Goal: Transaction & Acquisition: Purchase product/service

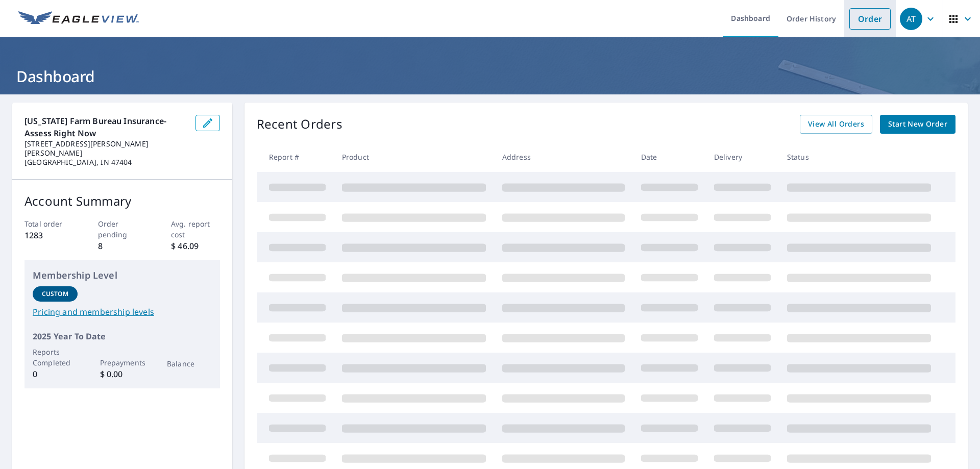
click at [861, 29] on link "Order" at bounding box center [869, 18] width 41 height 21
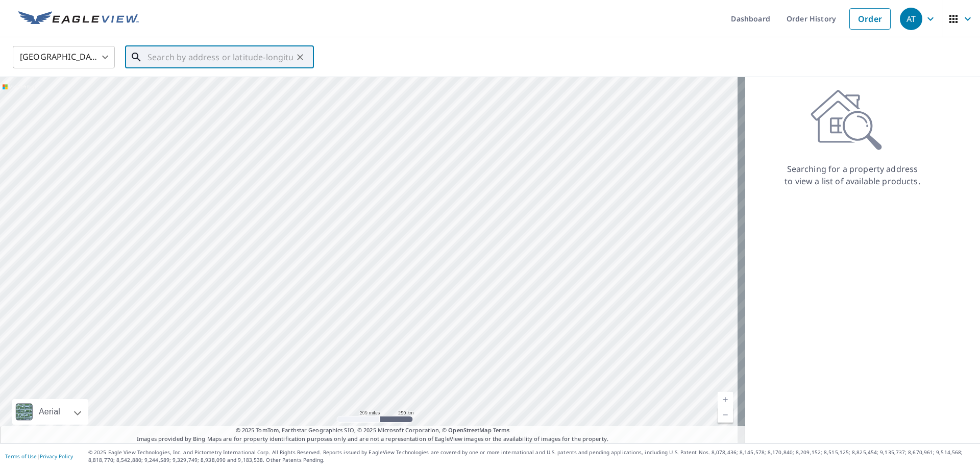
click at [288, 63] on input "text" at bounding box center [220, 57] width 145 height 29
click at [272, 59] on input "text" at bounding box center [220, 57] width 145 height 29
click at [243, 81] on span "[STREET_ADDRESS][PERSON_NAME]" at bounding box center [225, 87] width 160 height 12
type input "[STREET_ADDRESS][PERSON_NAME]"
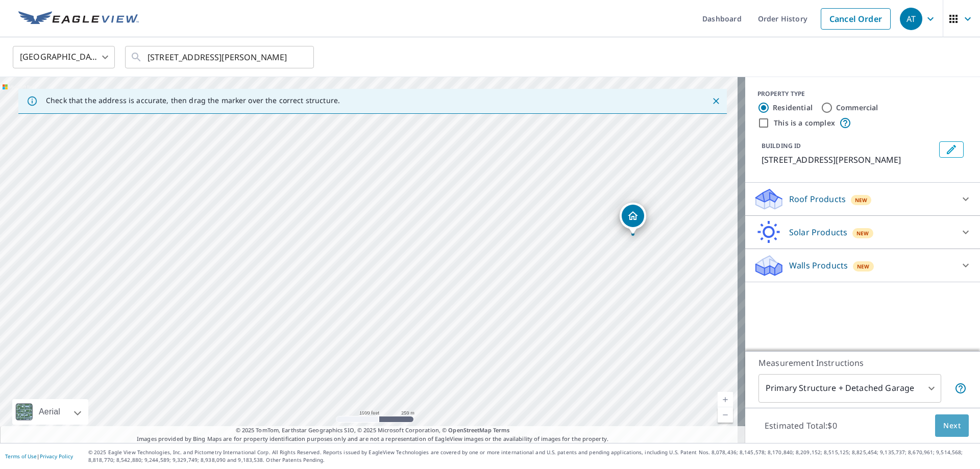
click at [943, 422] on span "Next" at bounding box center [951, 426] width 17 height 13
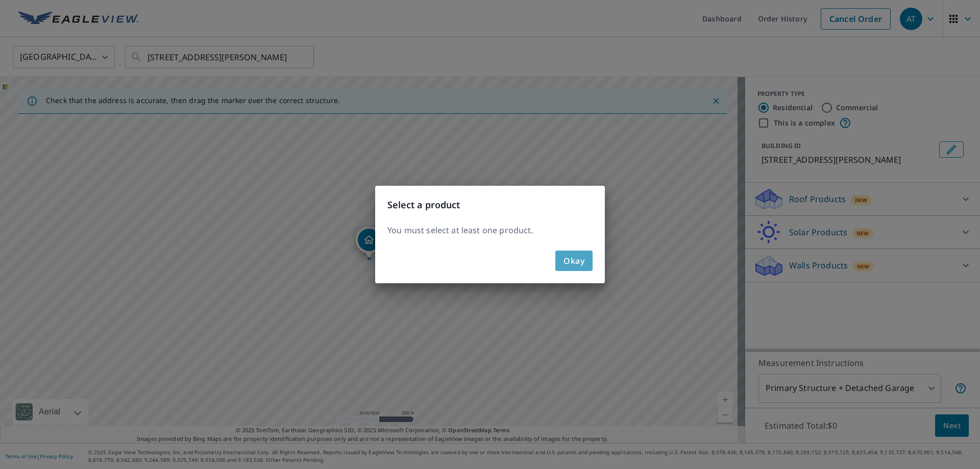
click at [585, 259] on button "Okay" at bounding box center [573, 261] width 37 height 20
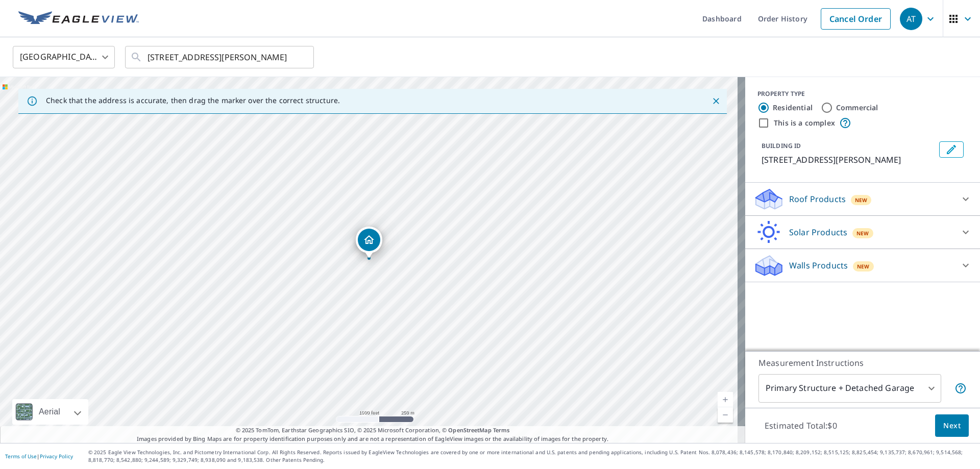
click at [814, 199] on p "Roof Products" at bounding box center [817, 199] width 57 height 12
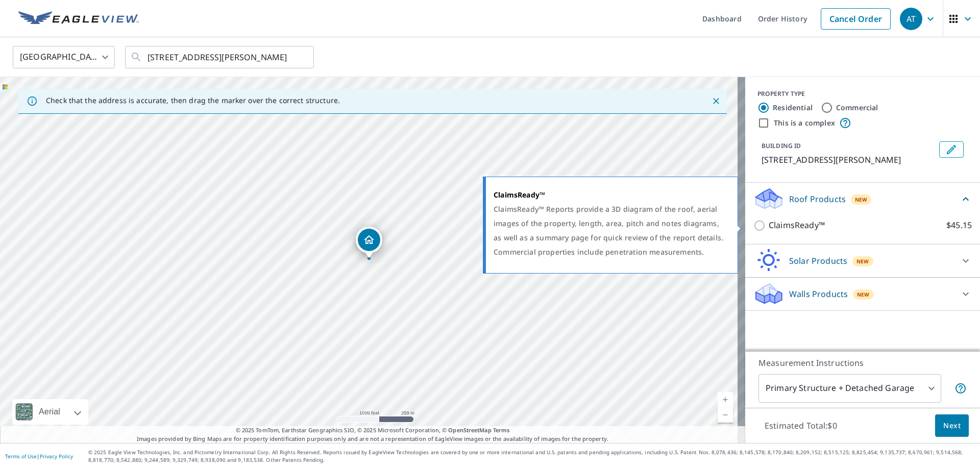
click at [804, 230] on p "ClaimsReady™" at bounding box center [797, 225] width 56 height 13
click at [769, 230] on input "ClaimsReady™ $45.15" at bounding box center [760, 226] width 15 height 12
checkbox input "true"
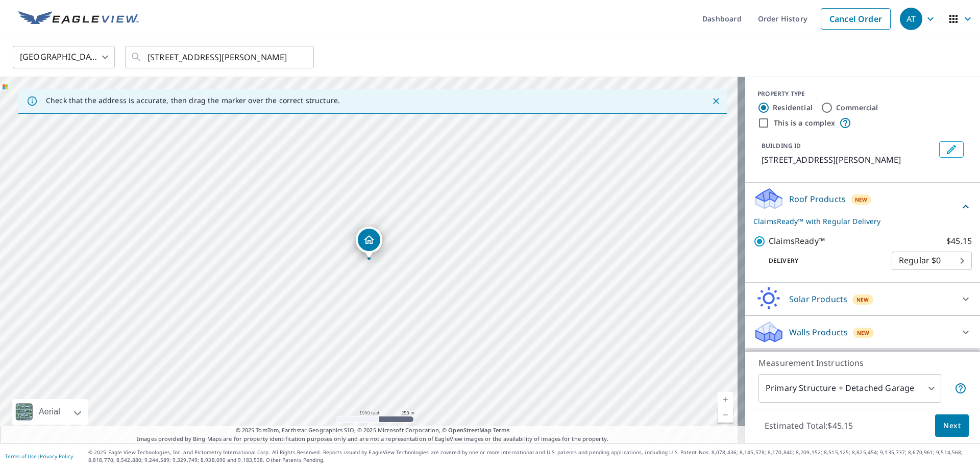
click at [950, 426] on span "Next" at bounding box center [951, 426] width 17 height 13
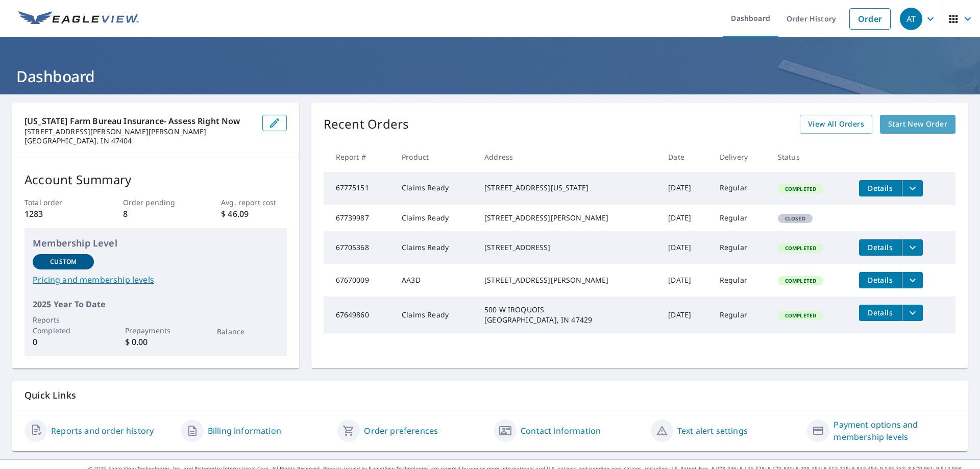
click at [899, 123] on span "Start New Order" at bounding box center [917, 124] width 59 height 13
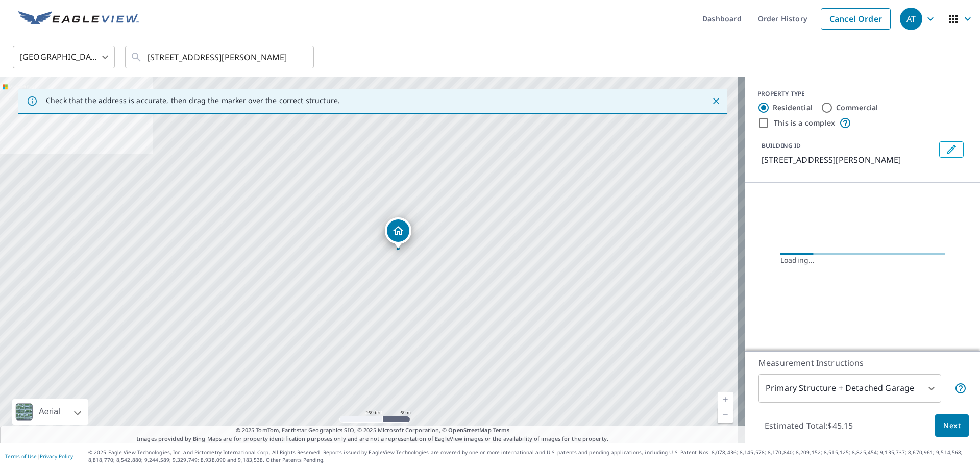
drag, startPoint x: 366, startPoint y: 244, endPoint x: 395, endPoint y: 234, distance: 30.7
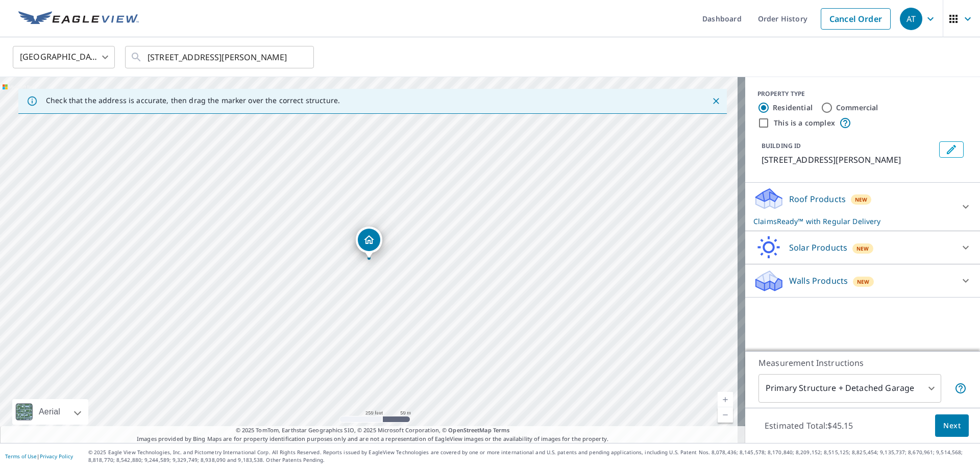
click at [947, 154] on icon "Edit building 1" at bounding box center [951, 149] width 9 height 9
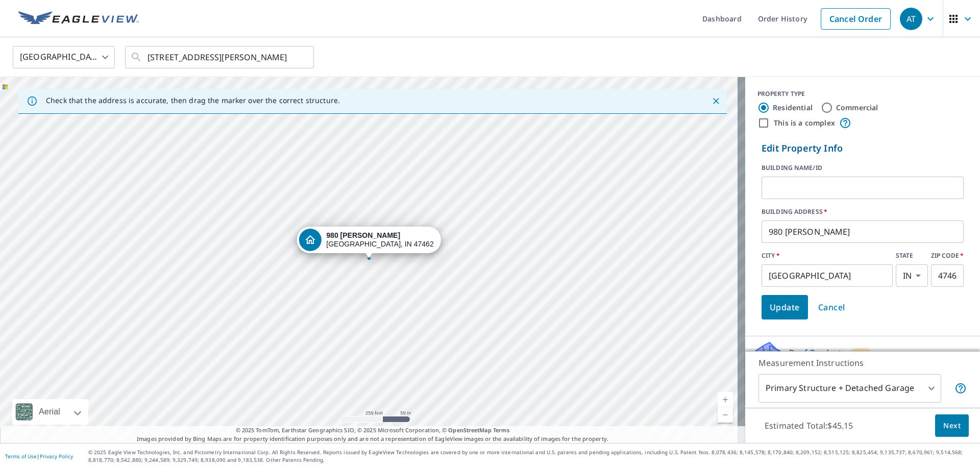
click at [877, 193] on input "text" at bounding box center [863, 188] width 202 height 29
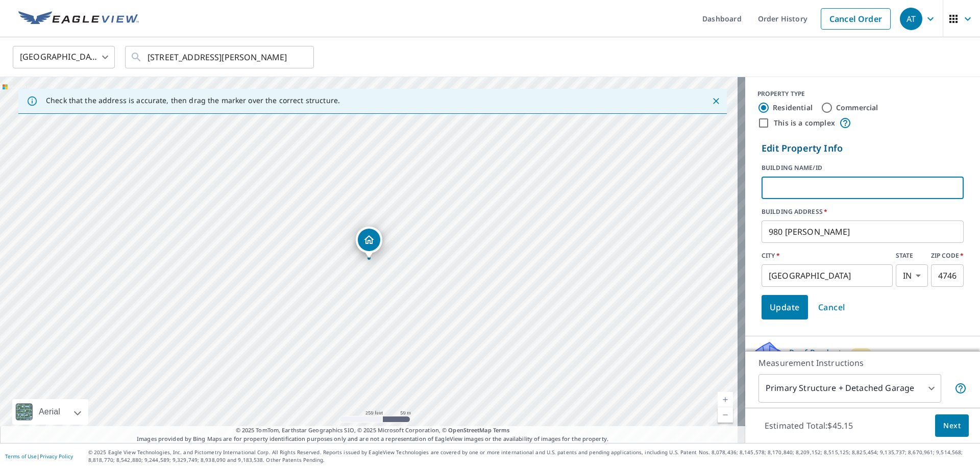
scroll to position [100, 0]
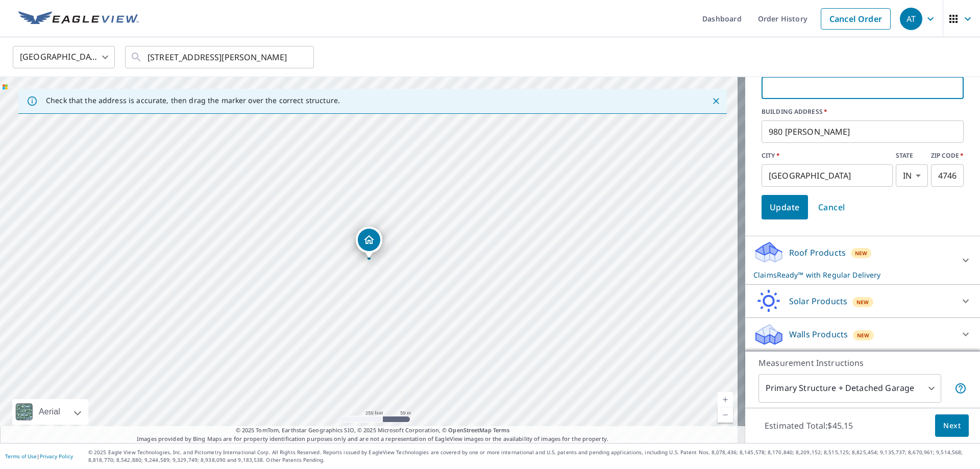
click at [911, 397] on body "AT AT Dashboard Order History Cancel Order AT [GEOGRAPHIC_DATA] [GEOGRAPHIC_DAT…" at bounding box center [490, 234] width 980 height 469
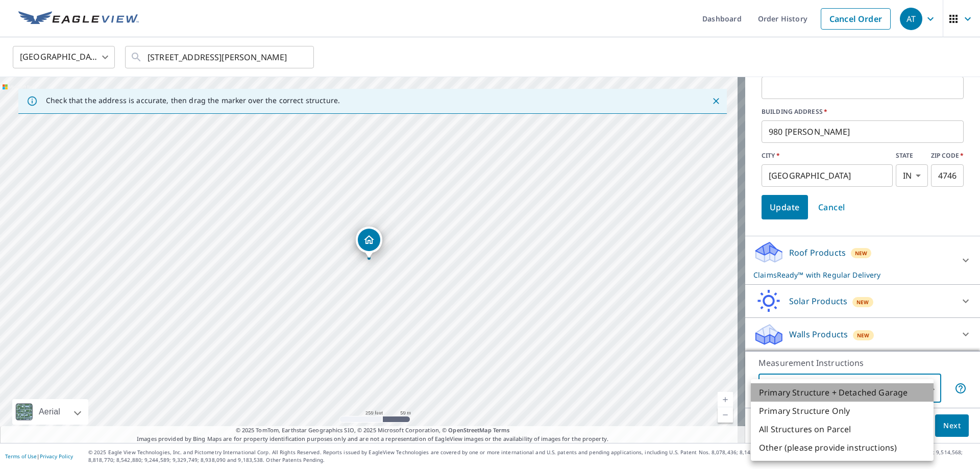
click at [908, 394] on li "Primary Structure + Detached Garage" at bounding box center [842, 392] width 183 height 18
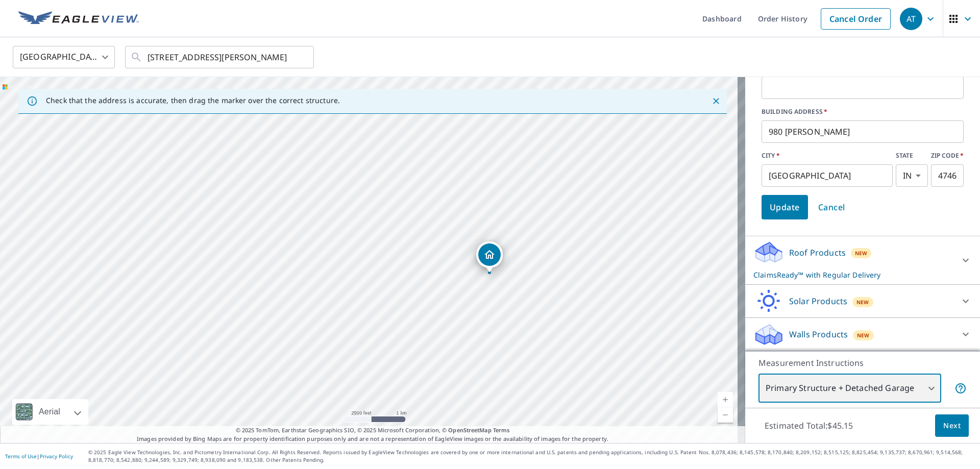
scroll to position [0, 0]
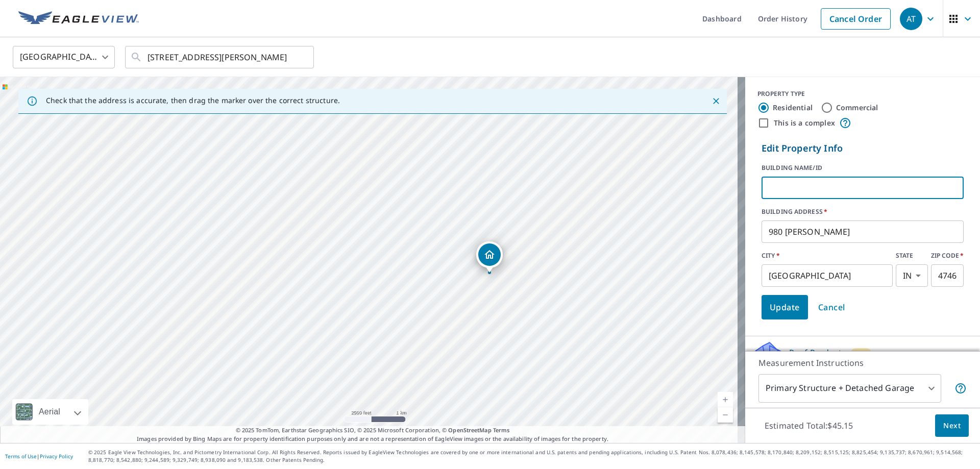
click at [826, 190] on input "text" at bounding box center [863, 188] width 202 height 29
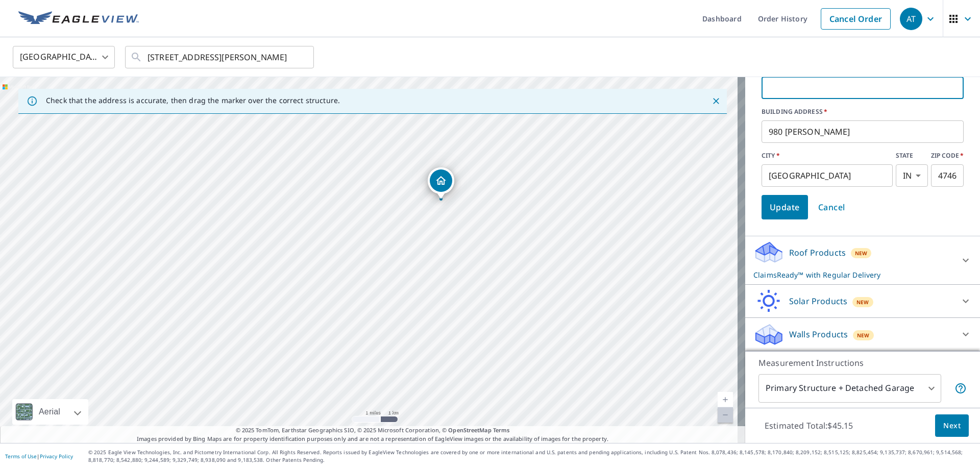
click at [867, 255] on div "Roof Products New ClaimsReady™ with Regular Delivery" at bounding box center [853, 260] width 200 height 40
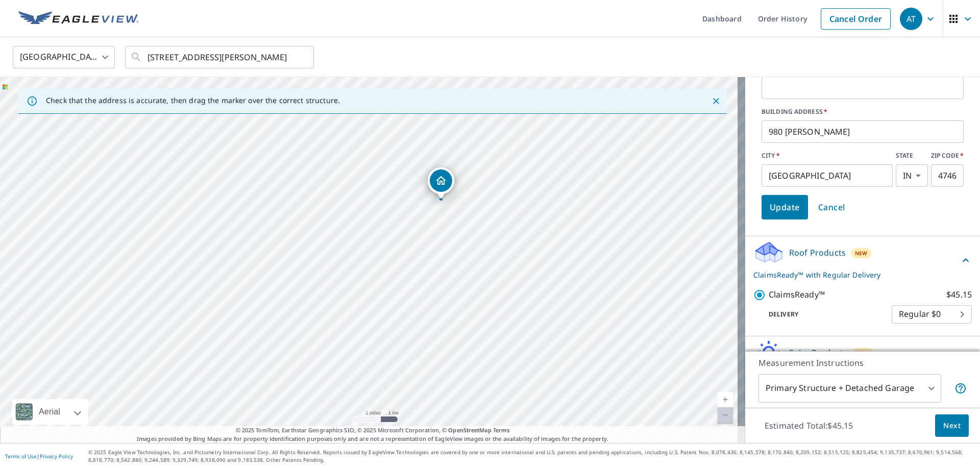
scroll to position [152, 0]
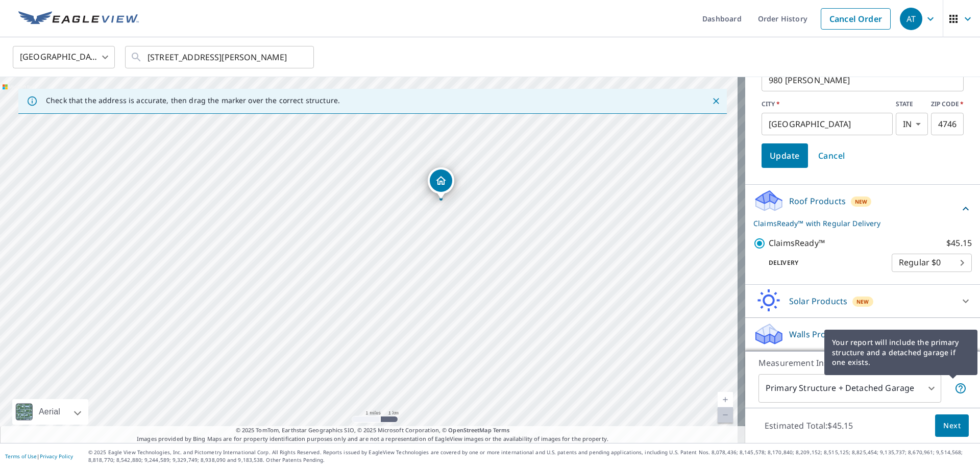
click at [955, 388] on icon at bounding box center [961, 388] width 12 height 12
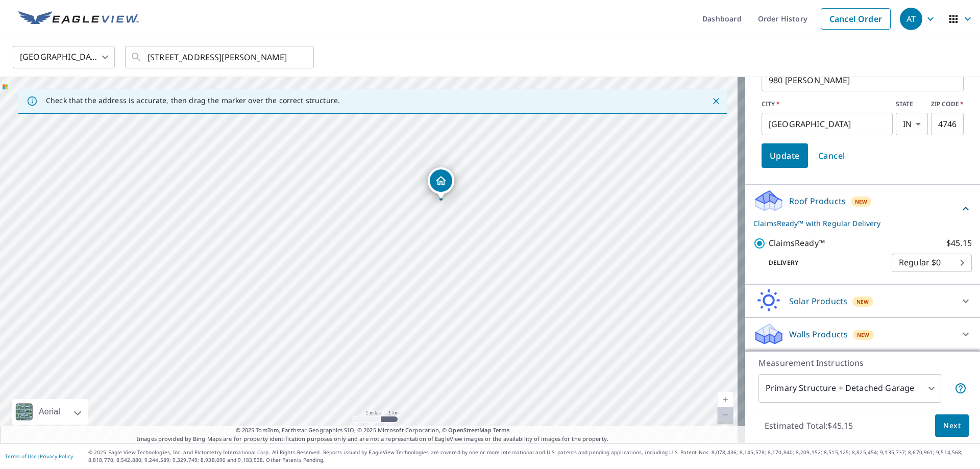
scroll to position [0, 0]
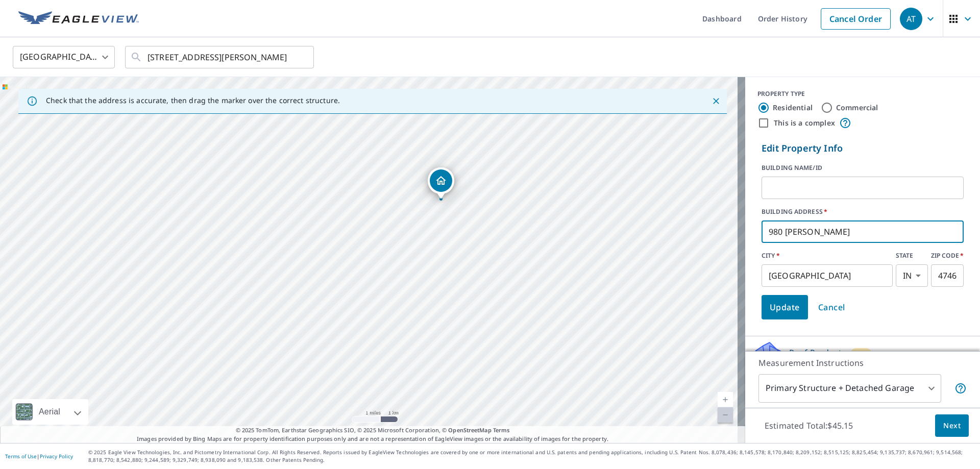
drag, startPoint x: 857, startPoint y: 240, endPoint x: 751, endPoint y: 244, distance: 105.7
click at [758, 244] on form "Edit Property Info BUILDING NAME/ID ​ BUILDING ADDRESS   * [STREET_ADDRESS][PER…" at bounding box center [863, 230] width 210 height 186
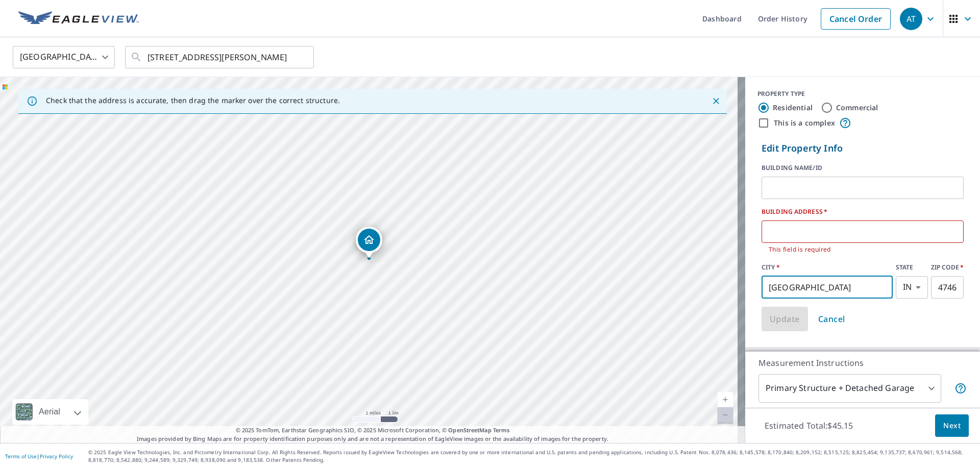
drag, startPoint x: 826, startPoint y: 288, endPoint x: 755, endPoint y: 286, distance: 72.0
click at [762, 286] on input "[GEOGRAPHIC_DATA]" at bounding box center [827, 287] width 131 height 29
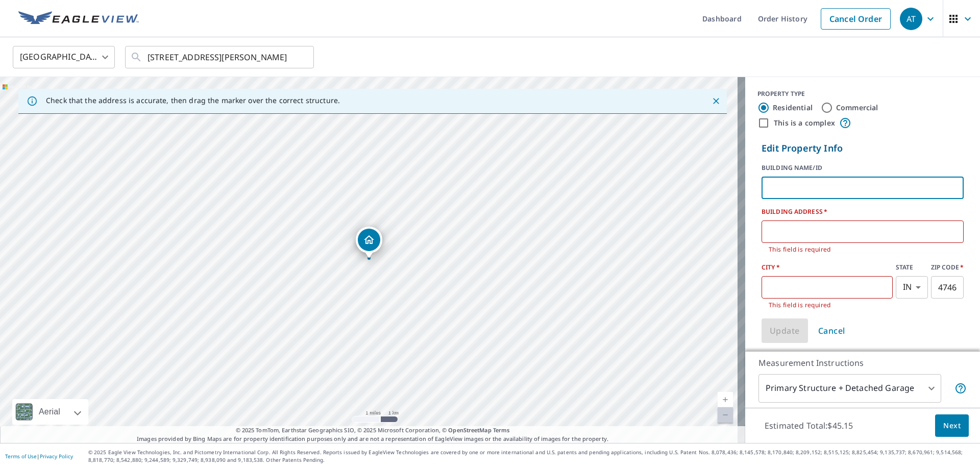
click at [884, 186] on input "text" at bounding box center [863, 188] width 202 height 29
click at [795, 124] on label "This is a complex" at bounding box center [804, 123] width 61 height 10
click at [770, 124] on input "This is a complex" at bounding box center [764, 123] width 12 height 12
checkbox input "true"
radio input "false"
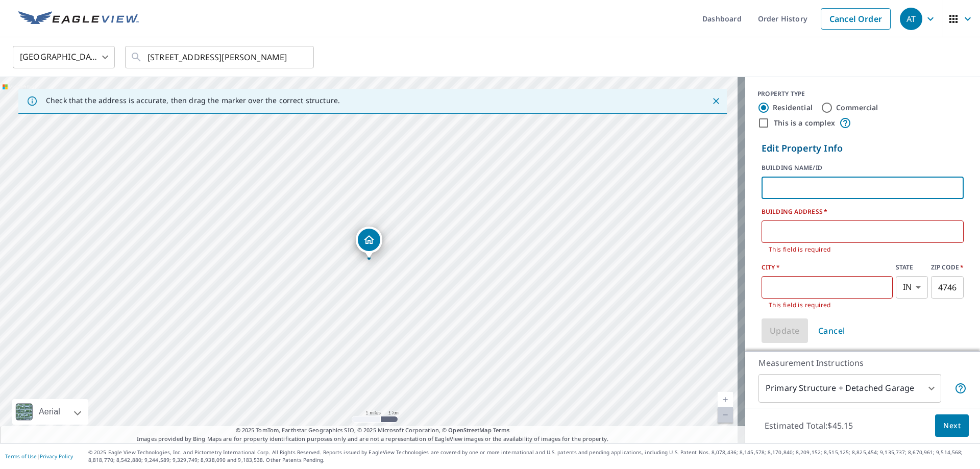
radio input "true"
type input "4"
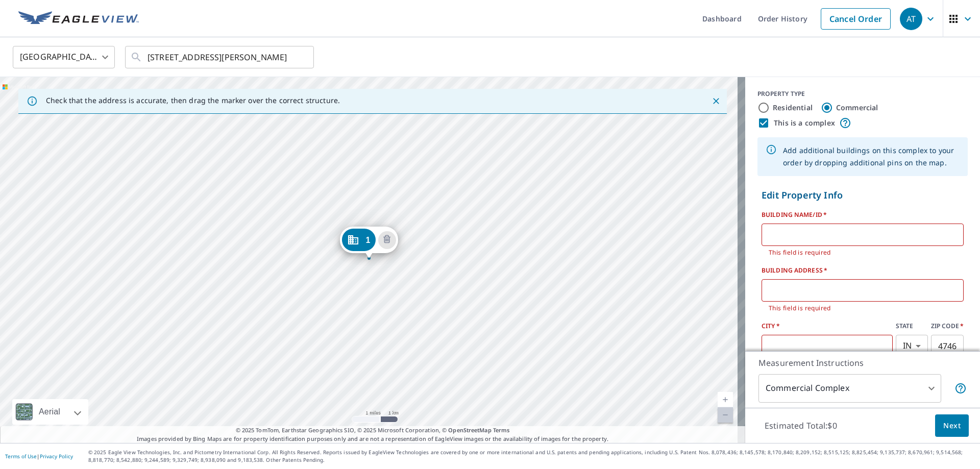
click at [758, 109] on input "Residential" at bounding box center [764, 108] width 12 height 12
radio input "true"
type input "1"
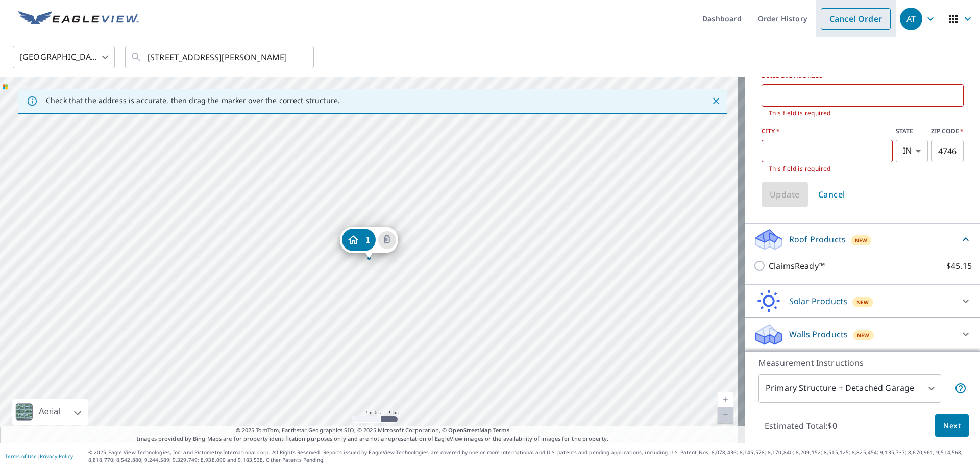
click at [866, 19] on link "Cancel Order" at bounding box center [856, 18] width 70 height 21
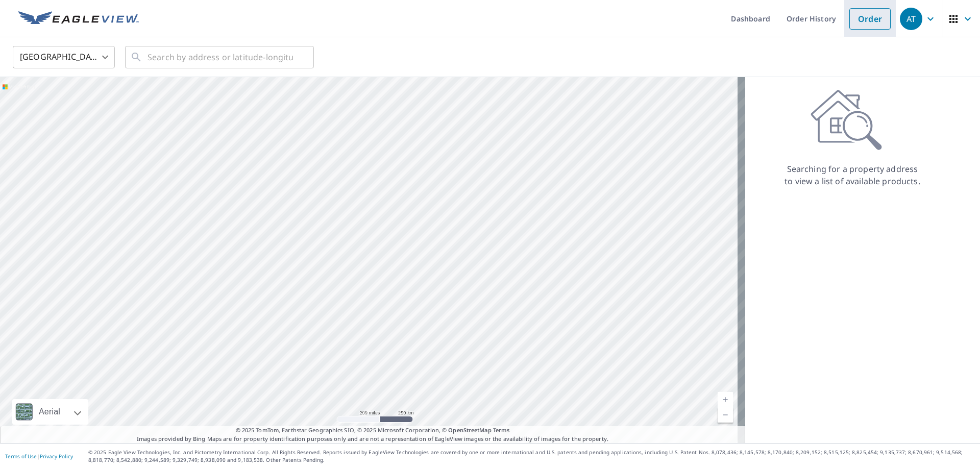
click at [868, 22] on link "Order" at bounding box center [869, 18] width 41 height 21
click at [849, 21] on link "Order" at bounding box center [869, 18] width 41 height 21
click at [169, 62] on input "text" at bounding box center [220, 57] width 145 height 29
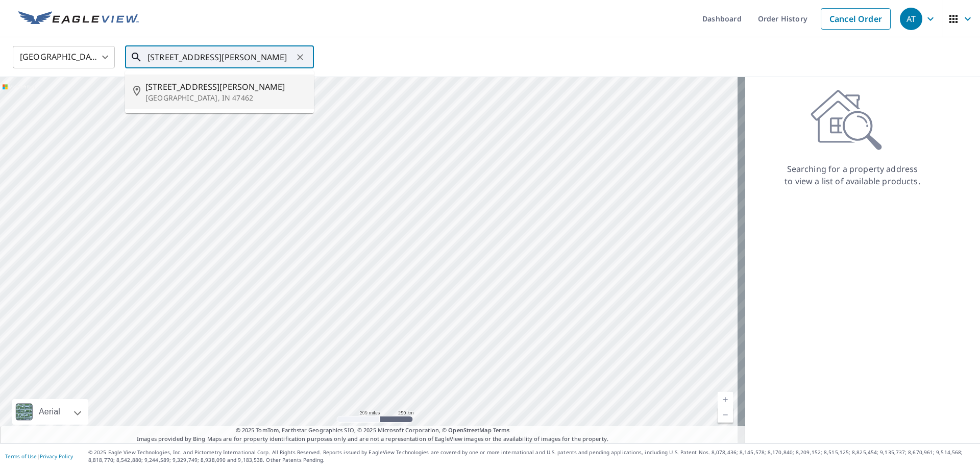
click at [208, 89] on span "[STREET_ADDRESS][PERSON_NAME]" at bounding box center [225, 87] width 160 height 12
type input "[STREET_ADDRESS][PERSON_NAME]"
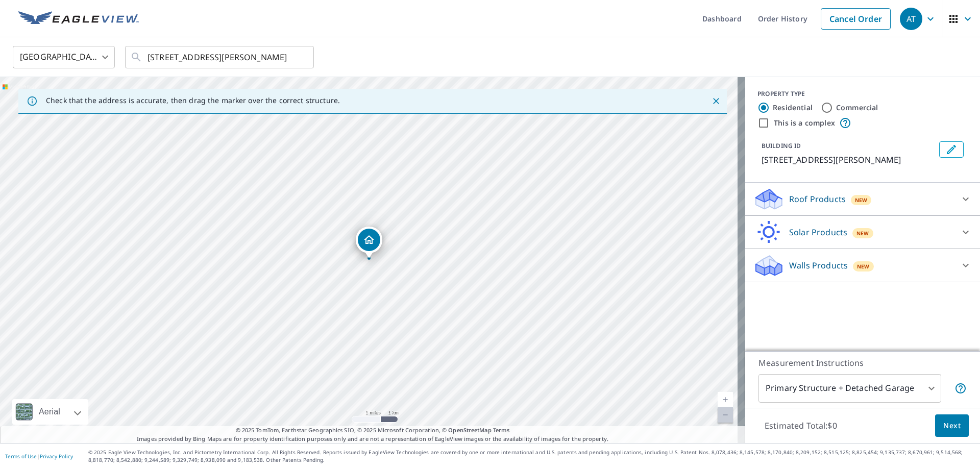
click at [939, 149] on button "Edit building 1" at bounding box center [951, 149] width 25 height 16
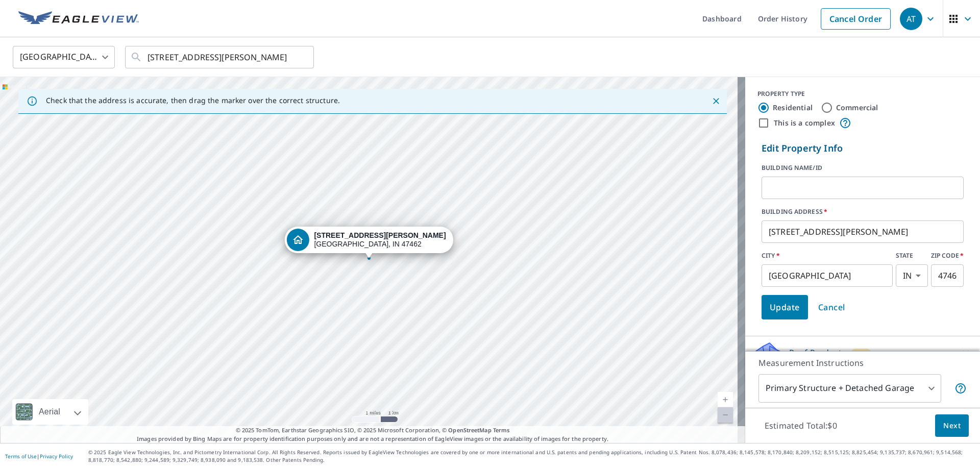
click at [882, 304] on div "Update Cancel" at bounding box center [863, 307] width 202 height 25
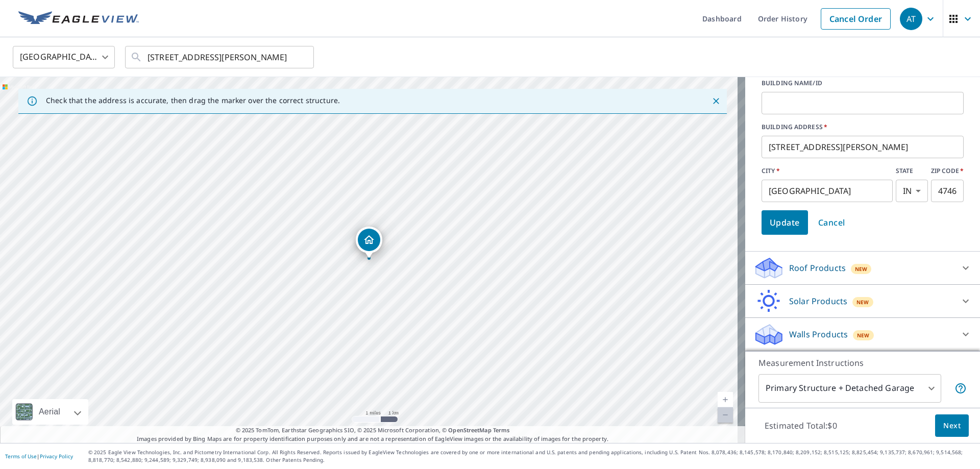
click at [781, 149] on input "[STREET_ADDRESS][PERSON_NAME]" at bounding box center [863, 147] width 202 height 29
type input "[STREET_ADDRESS][PERSON_NAME]"
click at [872, 277] on div "Roof Products New" at bounding box center [853, 268] width 200 height 24
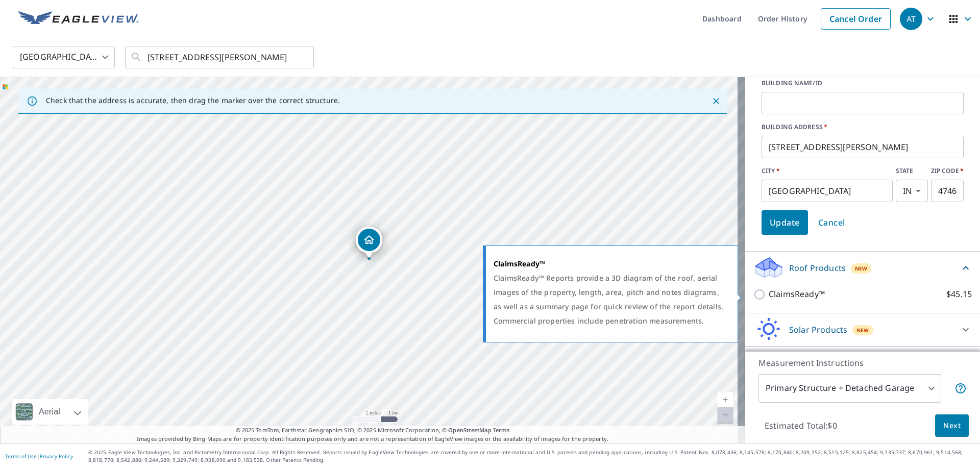
click at [808, 297] on p "ClaimsReady™" at bounding box center [797, 294] width 56 height 13
click at [769, 297] on input "ClaimsReady™ $45.15" at bounding box center [760, 294] width 15 height 12
checkbox input "true"
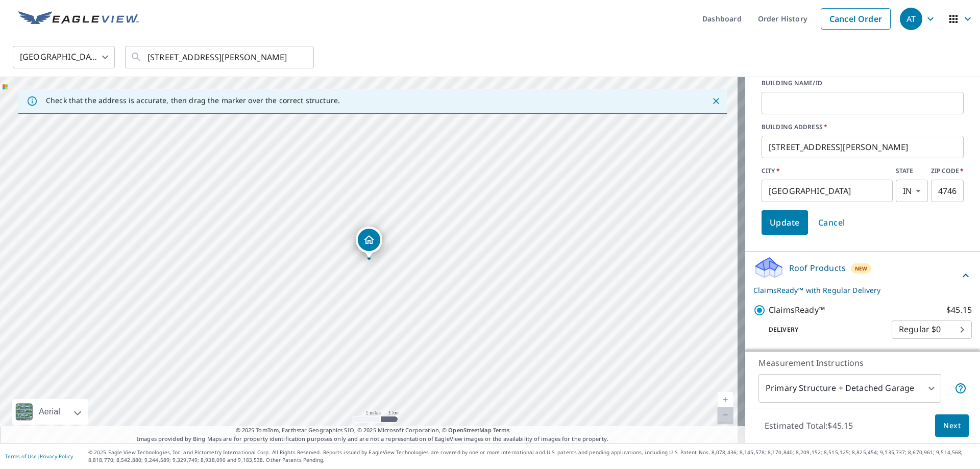
click at [943, 429] on span "Next" at bounding box center [951, 426] width 17 height 13
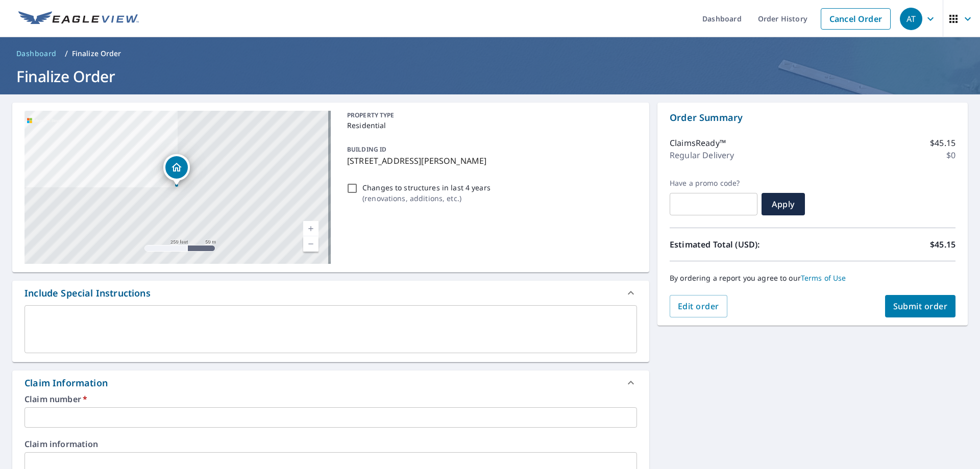
click at [452, 188] on p "Changes to structures in last 4 years" at bounding box center [426, 187] width 128 height 11
click at [358, 188] on input "Changes to structures in last 4 years ( renovations, additions, etc. )" at bounding box center [352, 188] width 12 height 12
checkbox input "true"
click at [835, 23] on link "Cancel Order" at bounding box center [856, 18] width 70 height 21
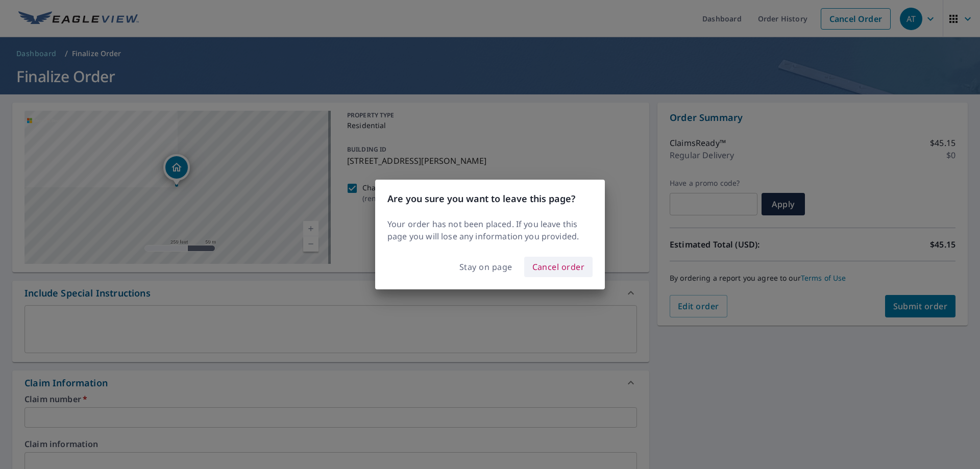
click at [548, 263] on span "Cancel order" at bounding box center [558, 267] width 53 height 14
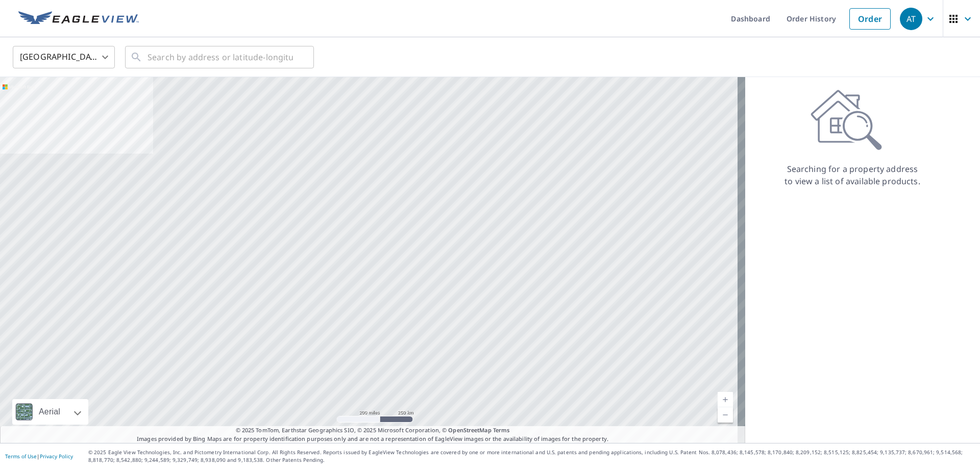
click at [85, 57] on body "AT AT Dashboard Order History Order AT [GEOGRAPHIC_DATA] US ​ ​ Aerial Road A s…" at bounding box center [490, 234] width 980 height 469
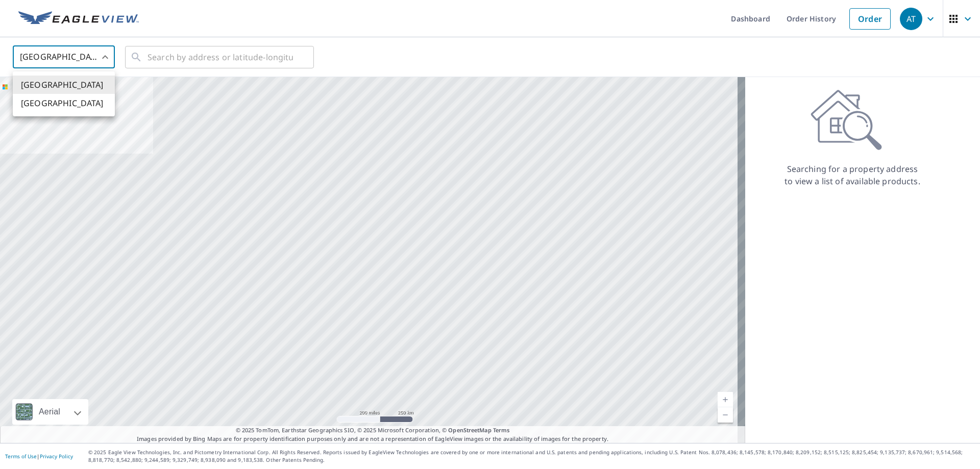
click at [85, 57] on div at bounding box center [490, 234] width 980 height 469
click at [134, 56] on icon at bounding box center [136, 57] width 12 height 12
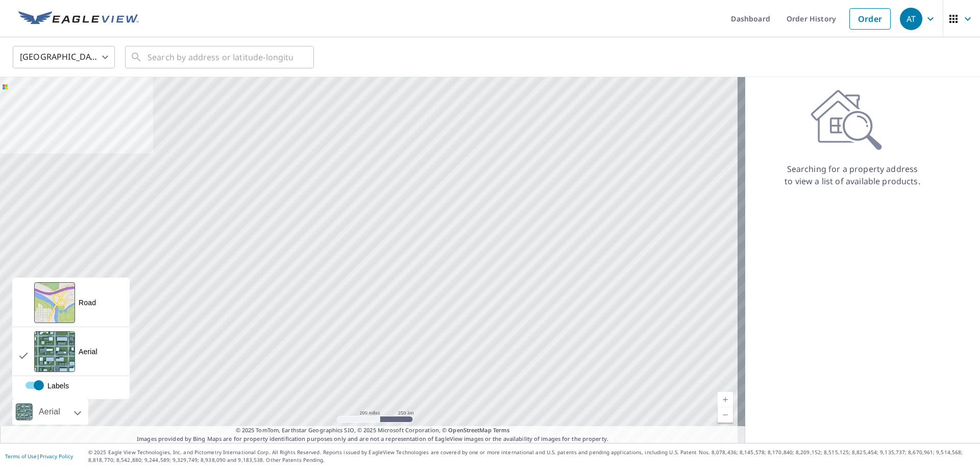
click at [62, 406] on div "Aerial" at bounding box center [50, 412] width 28 height 26
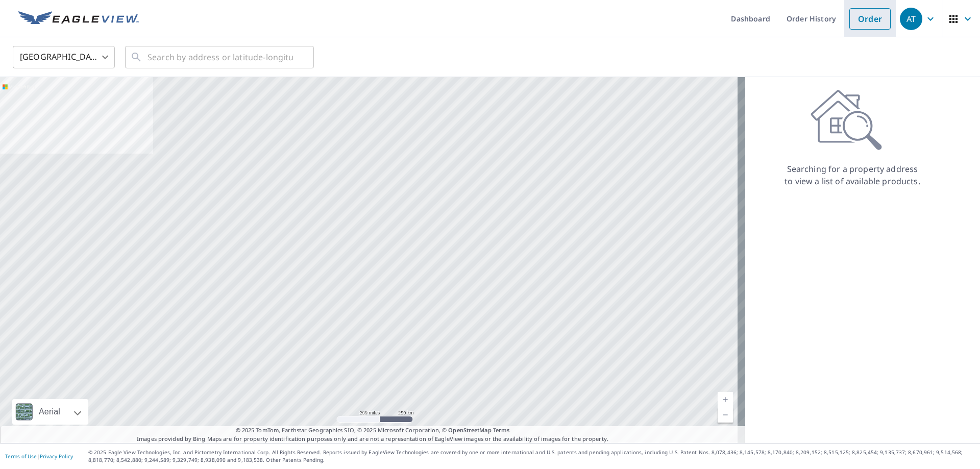
click at [850, 22] on link "Order" at bounding box center [869, 18] width 41 height 21
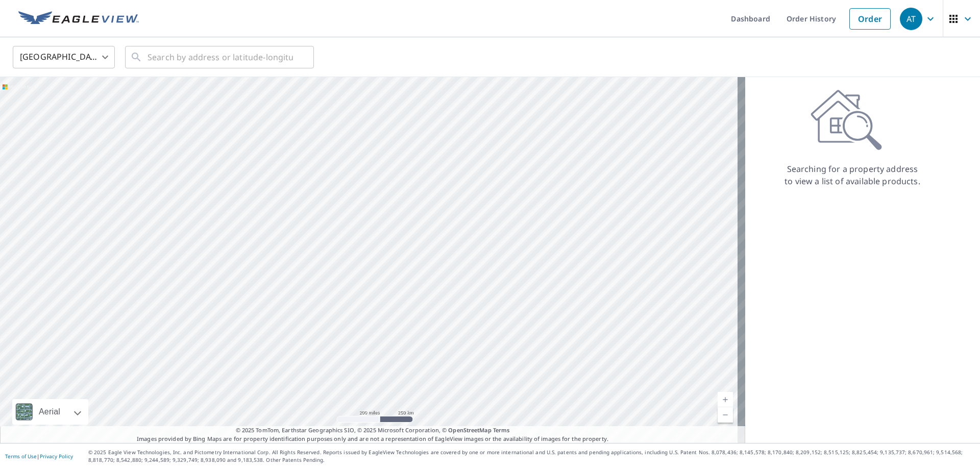
click at [962, 18] on icon "button" at bounding box center [968, 19] width 12 height 12
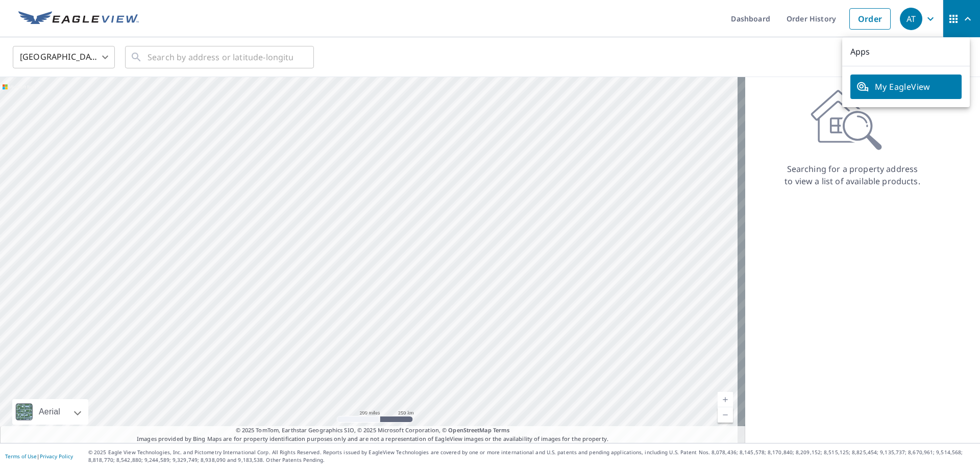
click at [905, 90] on span "My EagleView" at bounding box center [906, 87] width 99 height 12
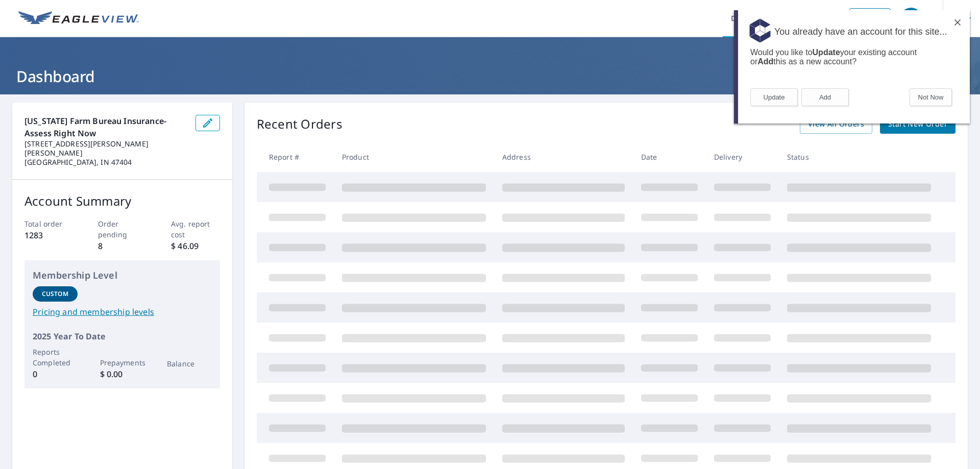
click at [955, 22] on img at bounding box center [958, 22] width 6 height 6
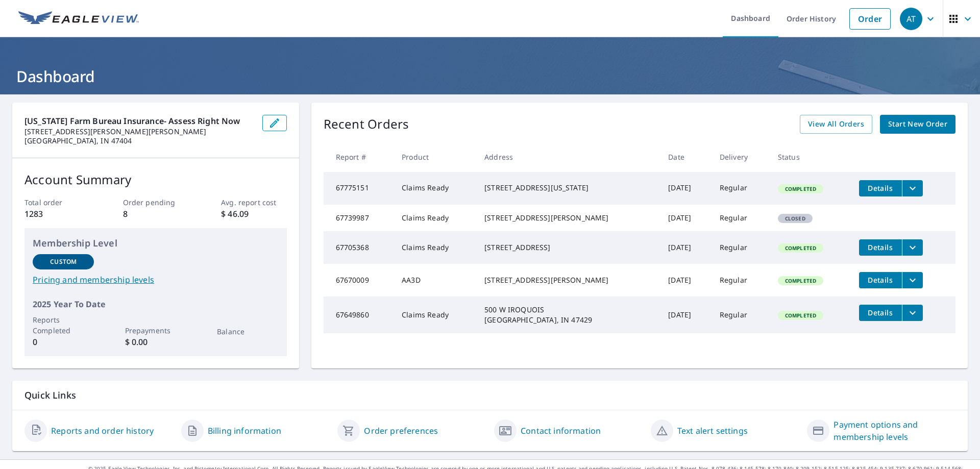
click at [888, 126] on span "Start New Order" at bounding box center [917, 124] width 59 height 13
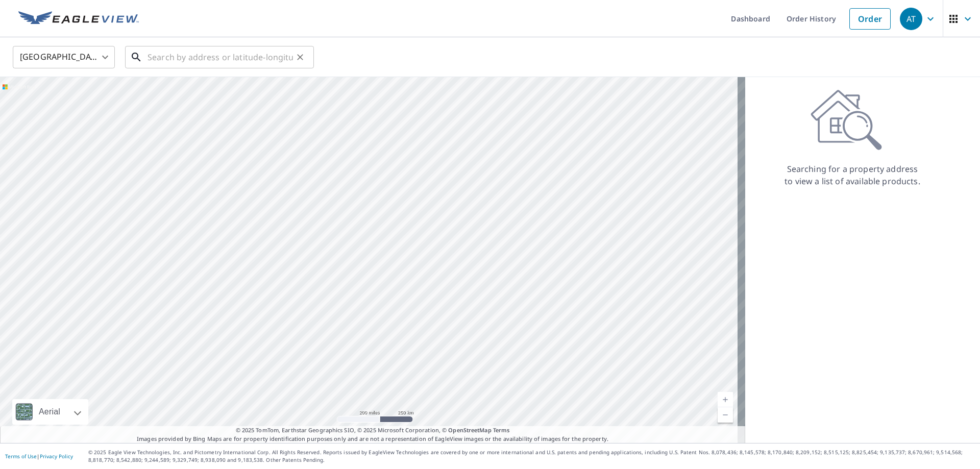
click at [179, 55] on input "text" at bounding box center [220, 57] width 145 height 29
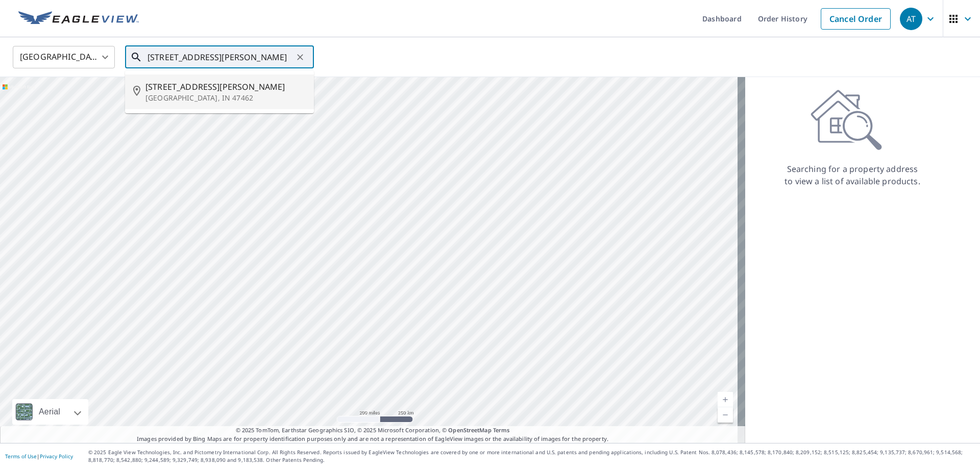
click at [188, 88] on span "[STREET_ADDRESS][PERSON_NAME]" at bounding box center [225, 87] width 160 height 12
type input "[STREET_ADDRESS][PERSON_NAME]"
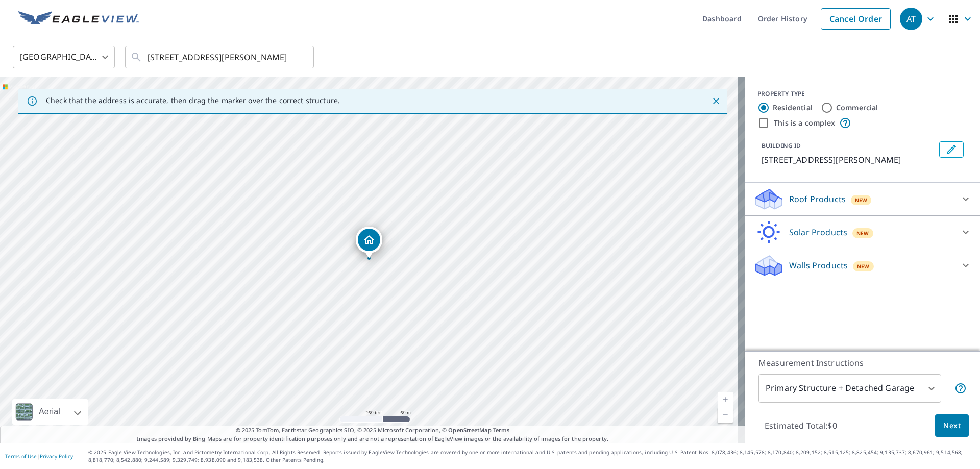
click at [945, 150] on icon "Edit building 1" at bounding box center [951, 149] width 12 height 12
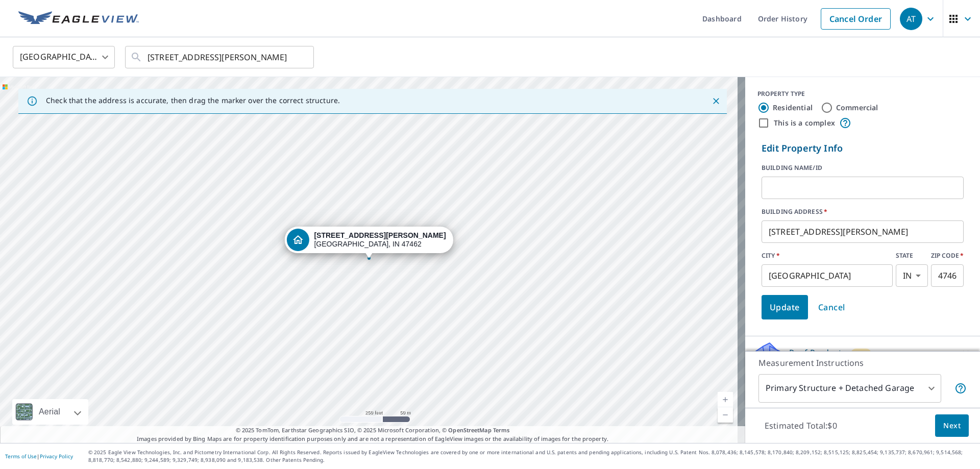
click at [846, 187] on input "text" at bounding box center [863, 188] width 202 height 29
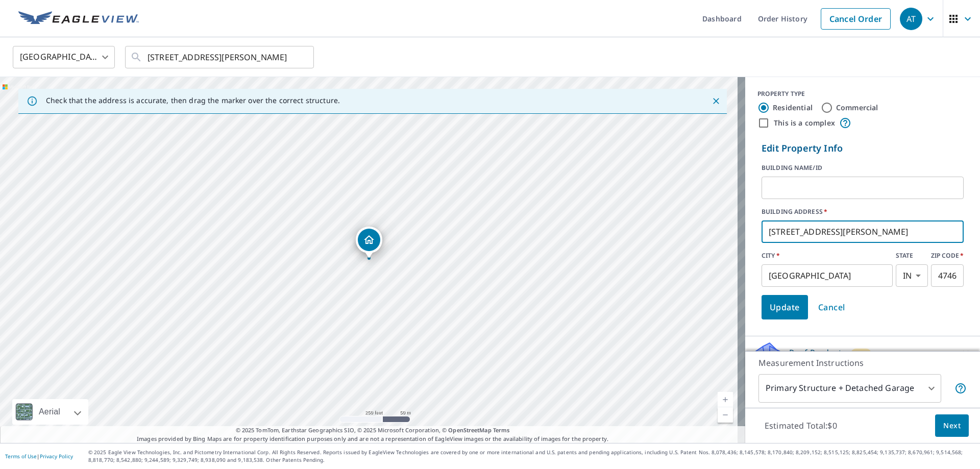
click at [778, 231] on input "[STREET_ADDRESS][PERSON_NAME]" at bounding box center [863, 231] width 202 height 29
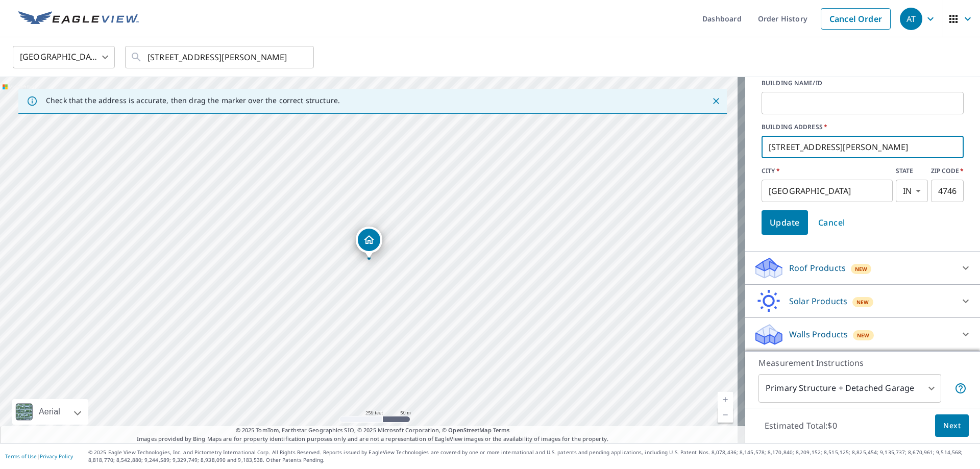
type input "[STREET_ADDRESS][PERSON_NAME]"
click at [923, 391] on body "AT AT Dashboard Order History Cancel Order AT United States US ​ 9835 Wever Rd …" at bounding box center [490, 234] width 980 height 469
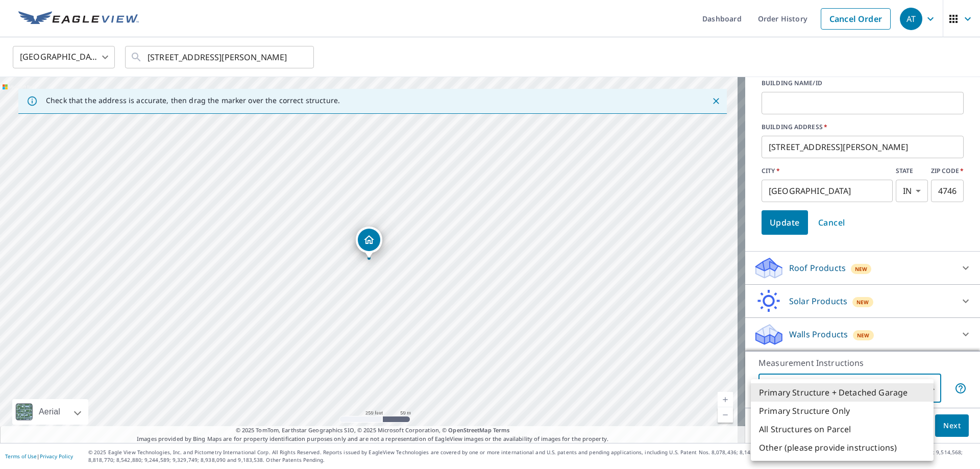
click at [923, 391] on li "Primary Structure + Detached Garage" at bounding box center [842, 392] width 183 height 18
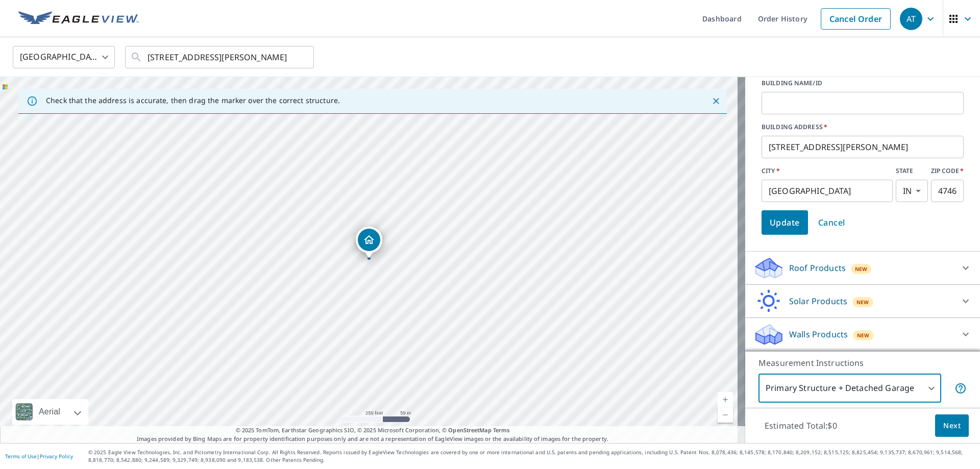
click at [803, 266] on p "Roof Products" at bounding box center [817, 268] width 57 height 12
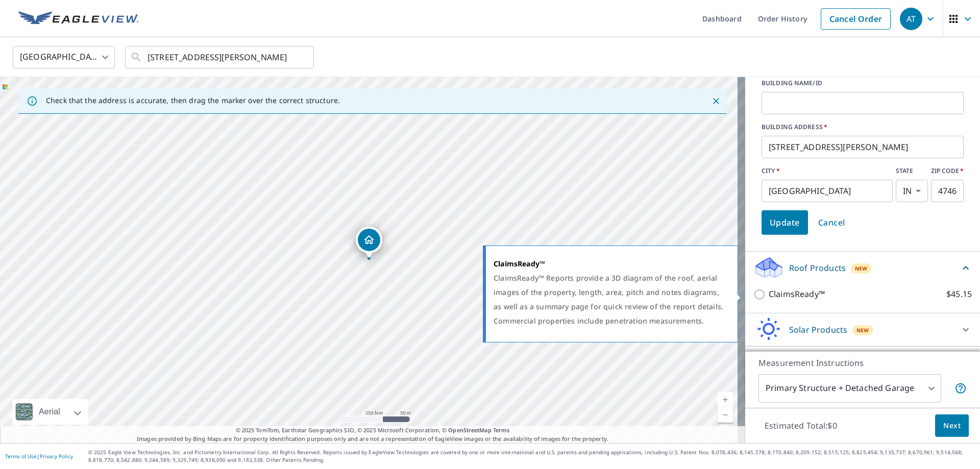
click at [809, 292] on p "ClaimsReady™" at bounding box center [797, 294] width 56 height 13
click at [769, 292] on input "ClaimsReady™ $45.15" at bounding box center [760, 294] width 15 height 12
checkbox input "true"
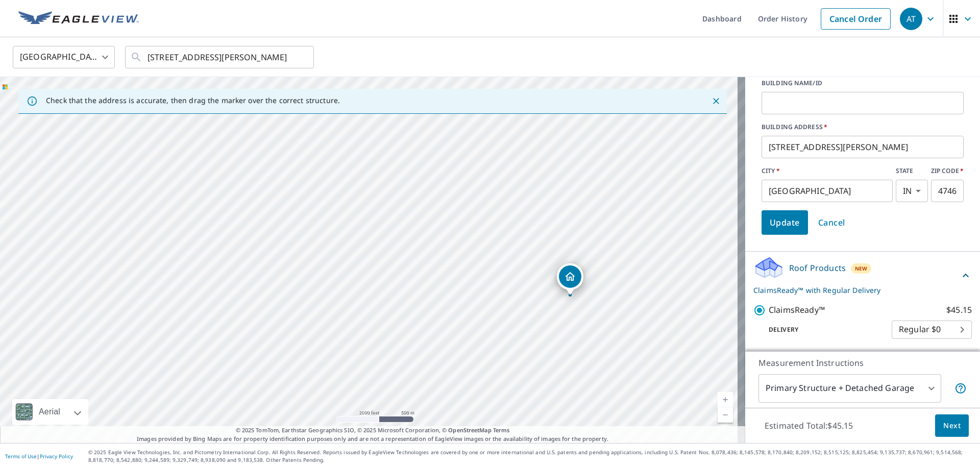
scroll to position [152, 0]
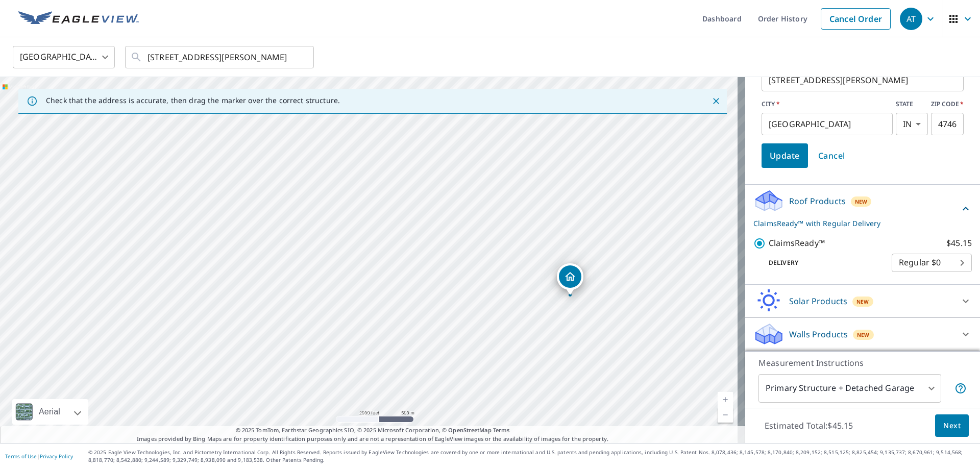
click at [935, 424] on button "Next" at bounding box center [952, 426] width 34 height 23
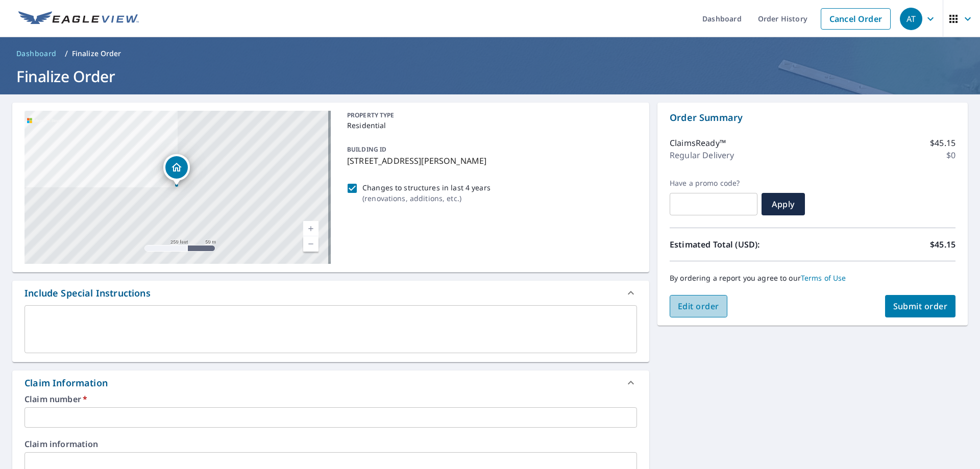
click at [699, 304] on span "Edit order" at bounding box center [698, 306] width 41 height 11
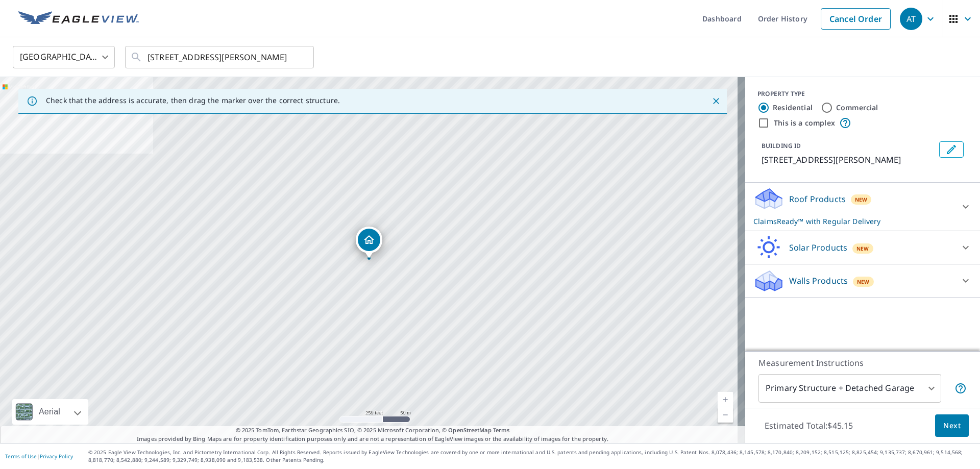
click at [945, 144] on icon "Edit building 1" at bounding box center [951, 149] width 12 height 12
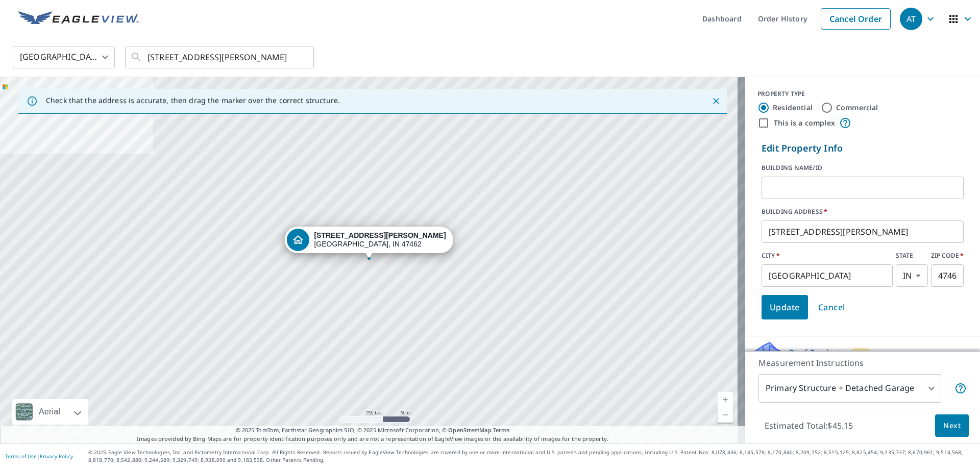
click at [909, 186] on input "text" at bounding box center [863, 188] width 202 height 29
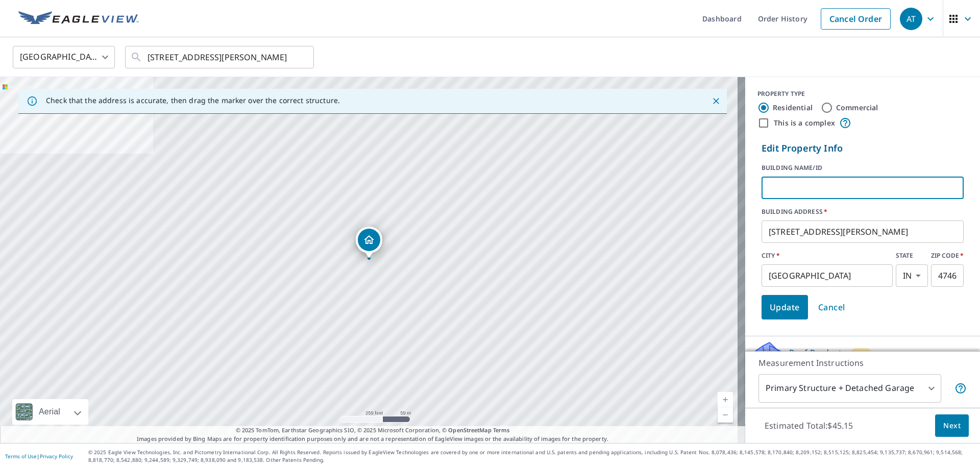
scroll to position [100, 0]
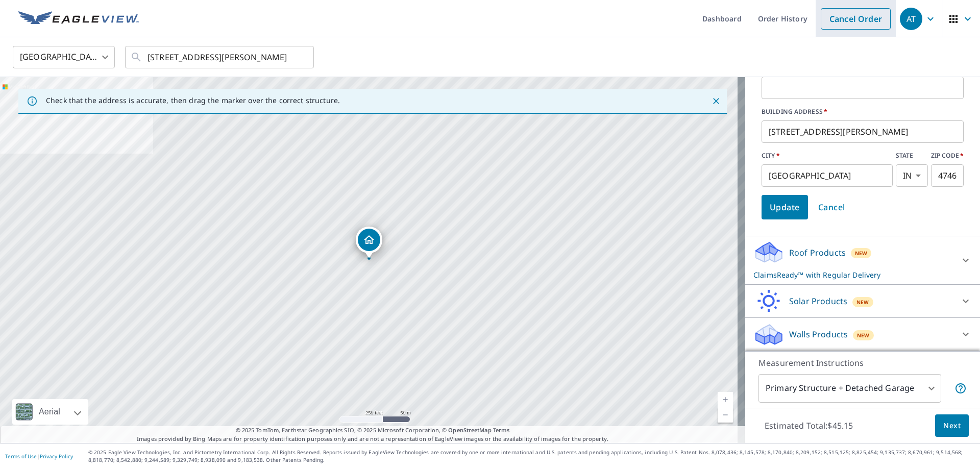
click at [825, 25] on link "Cancel Order" at bounding box center [856, 18] width 70 height 21
